Goal: Information Seeking & Learning: Learn about a topic

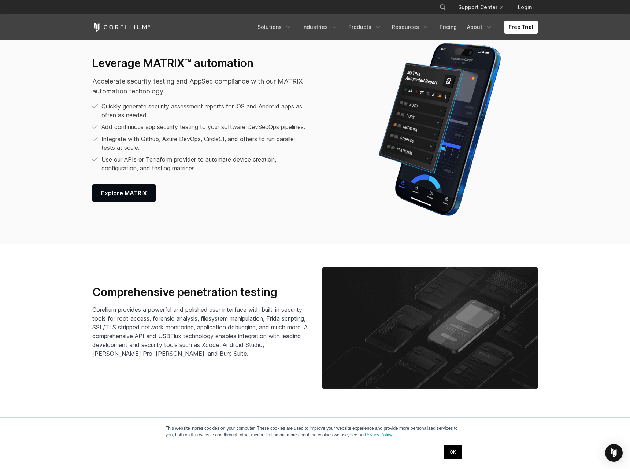
scroll to position [1202, 0]
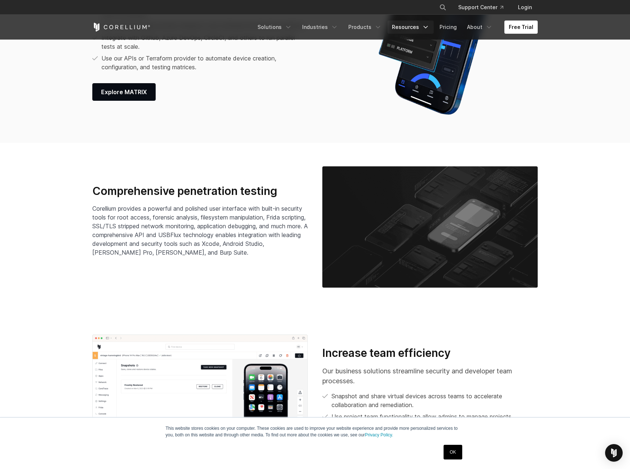
click at [408, 30] on link "Resources" at bounding box center [410, 27] width 46 height 13
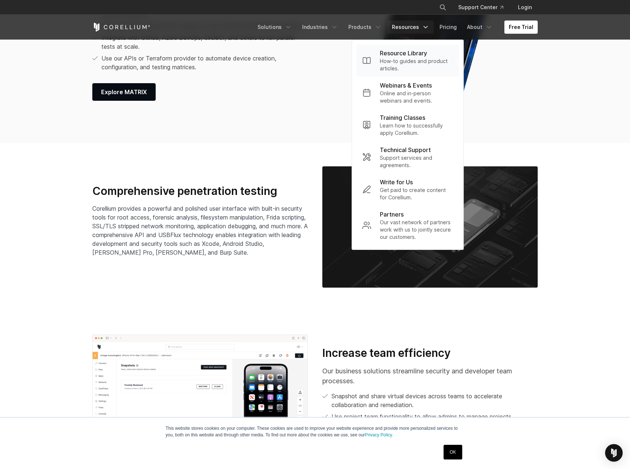
click at [406, 60] on p "How-to guides and product articles." at bounding box center [416, 64] width 73 height 15
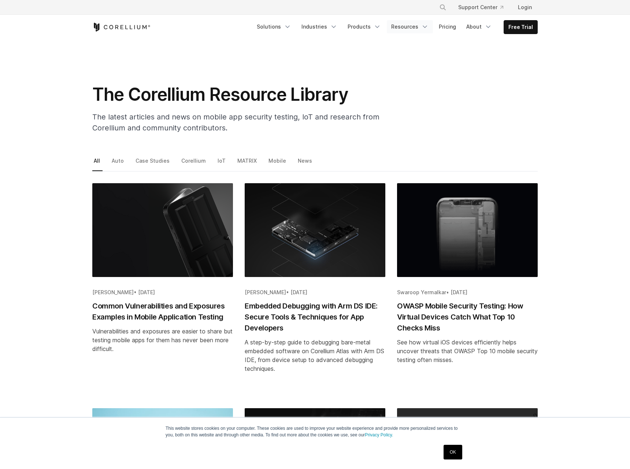
click at [413, 29] on link "Resources" at bounding box center [410, 26] width 46 height 13
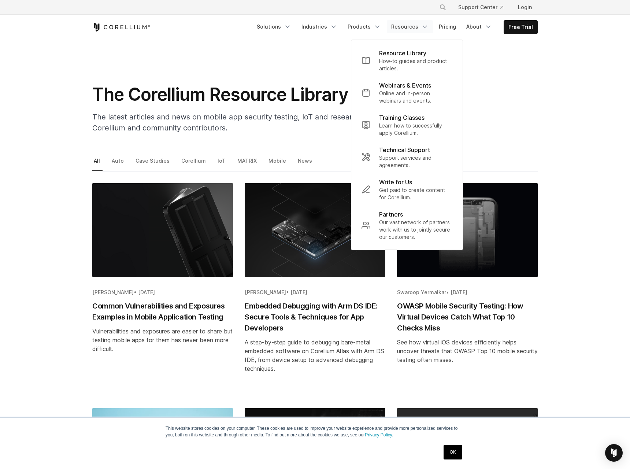
click at [566, 106] on section "The Corellium Resource Library The latest articles and news on mobile app secur…" at bounding box center [315, 90] width 630 height 100
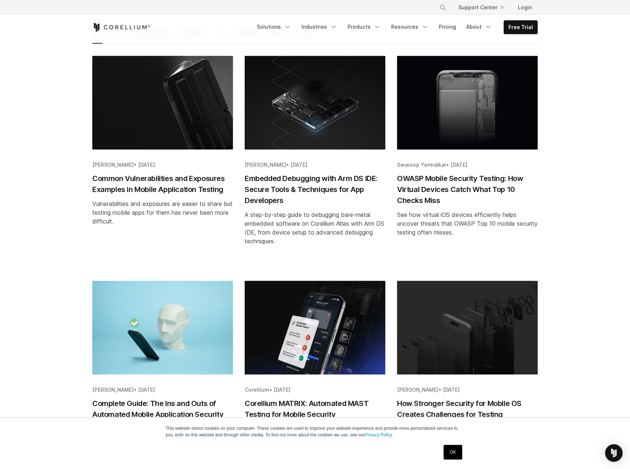
scroll to position [101, 0]
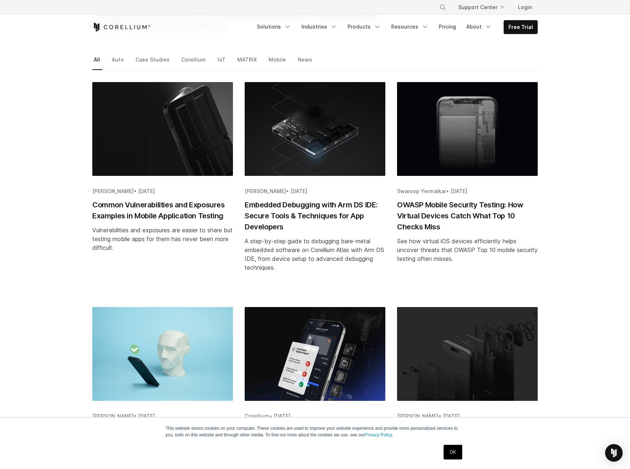
click at [155, 212] on h2 "Common Vulnerabilities and Exposures Examples in Mobile Application Testing" at bounding box center [162, 210] width 141 height 22
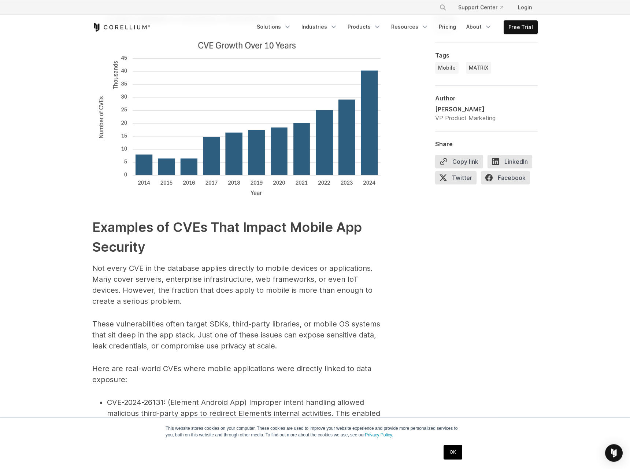
scroll to position [1162, 0]
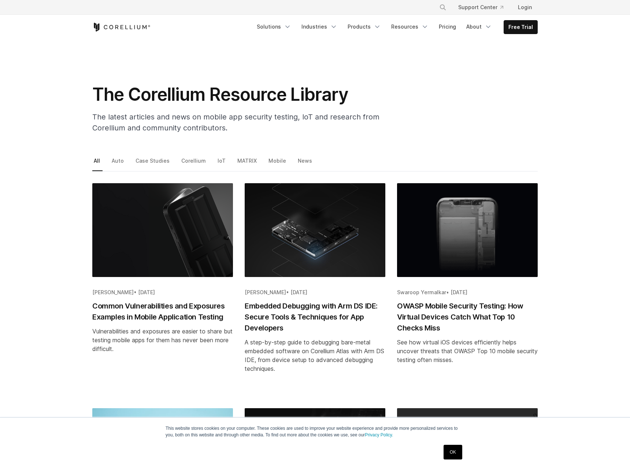
scroll to position [253, 0]
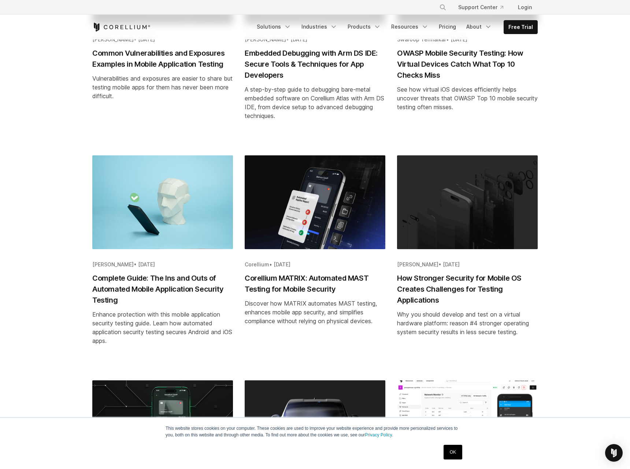
click at [124, 287] on h2 "Complete Guide: The Ins and Outs of Automated Mobile Application Security Testi…" at bounding box center [162, 288] width 141 height 33
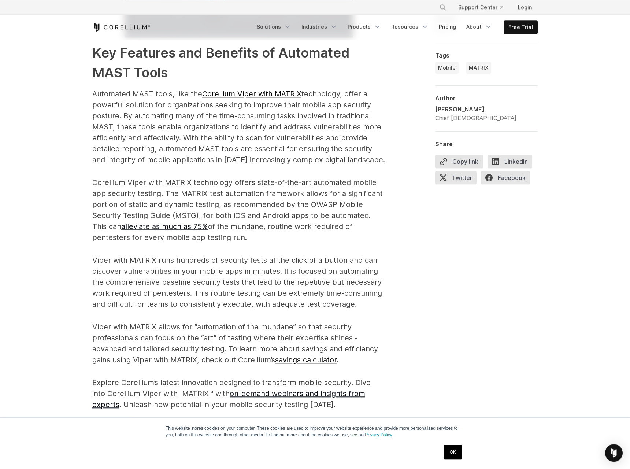
scroll to position [1263, 0]
drag, startPoint x: 109, startPoint y: 293, endPoint x: 70, endPoint y: 180, distance: 119.0
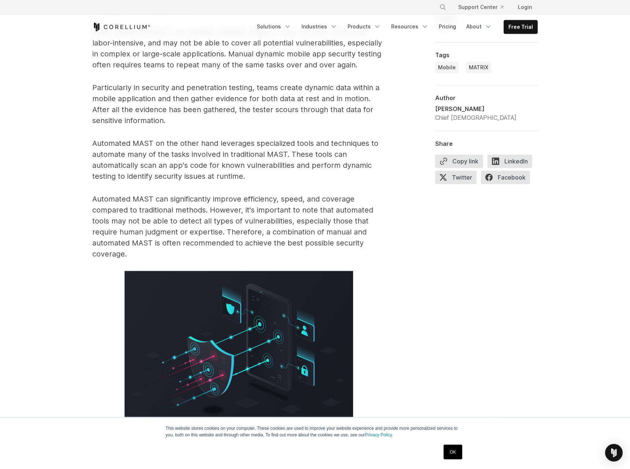
scroll to position [859, 0]
